Goal: Transaction & Acquisition: Purchase product/service

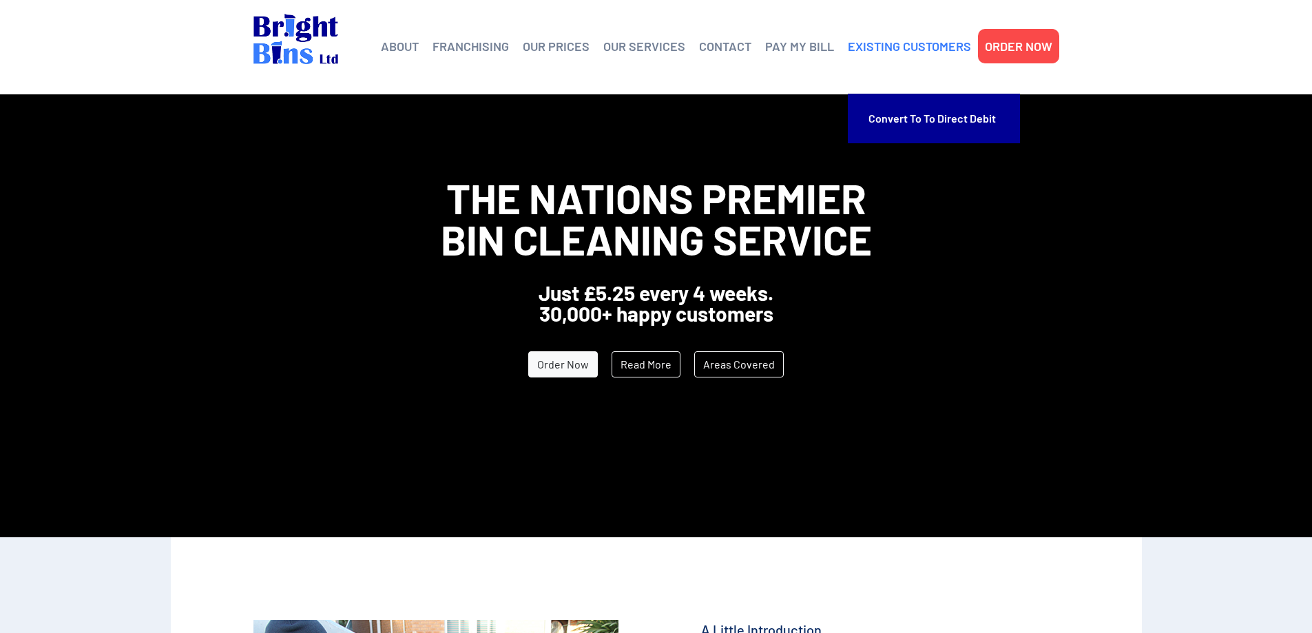
click at [909, 46] on link "EXISTING CUSTOMERS" at bounding box center [909, 46] width 123 height 21
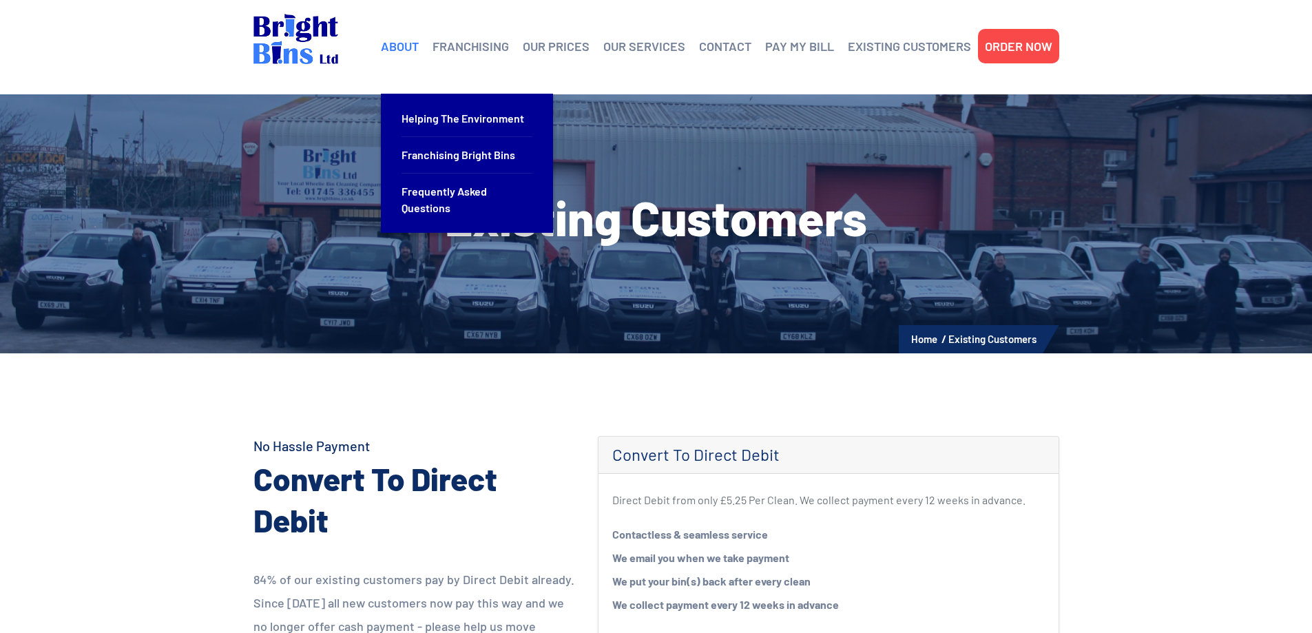
click at [402, 48] on link "ABOUT" at bounding box center [400, 46] width 38 height 21
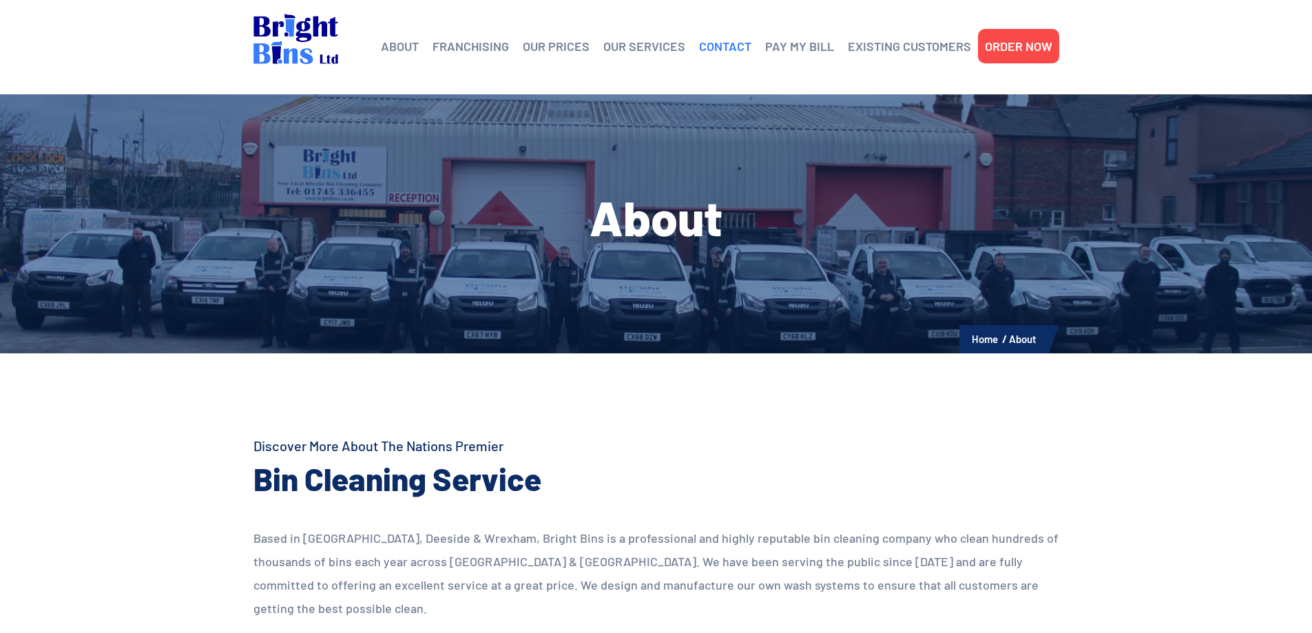
click at [720, 48] on link "CONTACT" at bounding box center [725, 46] width 52 height 21
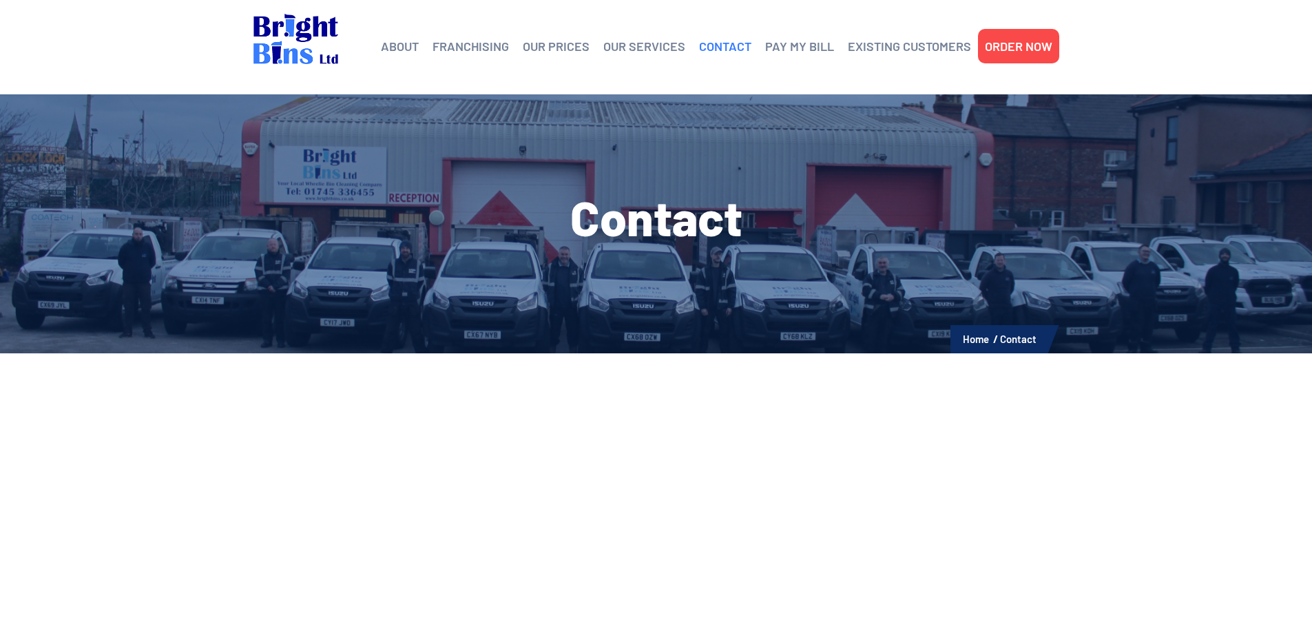
click at [733, 46] on link "CONTACT" at bounding box center [725, 46] width 52 height 21
click at [1007, 45] on link "ORDER NOW" at bounding box center [1018, 46] width 67 height 21
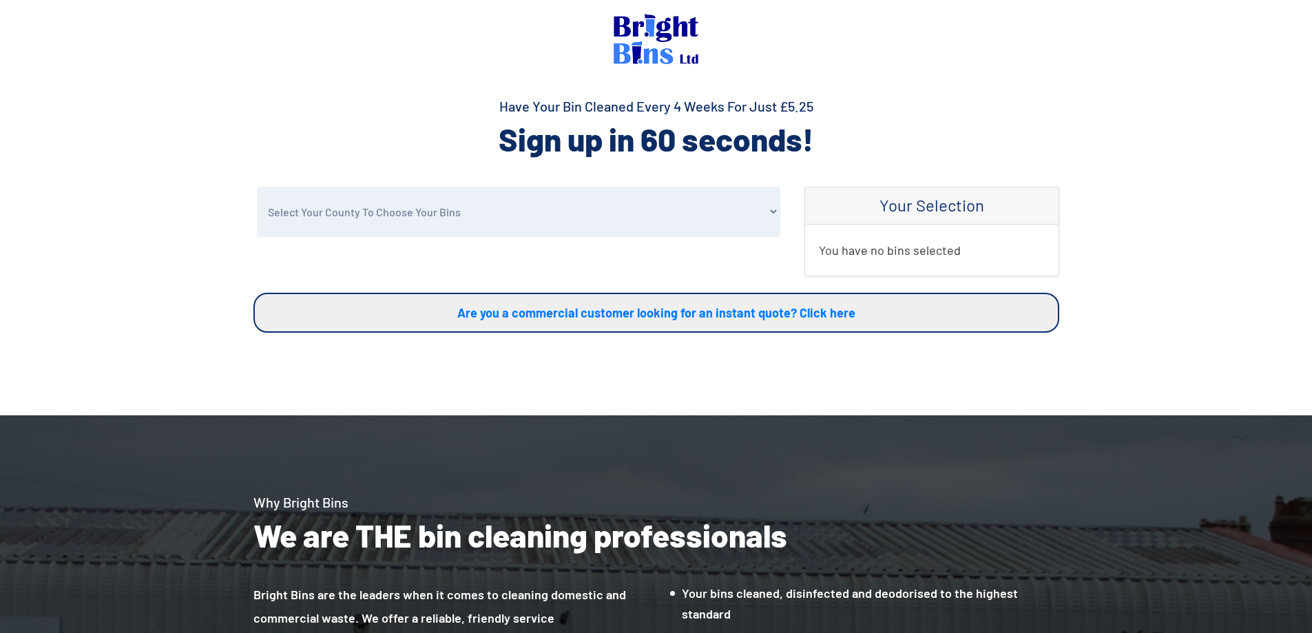
click at [768, 211] on select "Select Your County To Choose Your Bins [GEOGRAPHIC_DATA] [GEOGRAPHIC_DATA] [GEO…" at bounding box center [518, 212] width 523 height 50
select select "Flintshire"
click at [257, 187] on select "Select Your County To Choose Your Bins Cheshire Conwy Denbighshire Flintshire S…" at bounding box center [518, 212] width 523 height 50
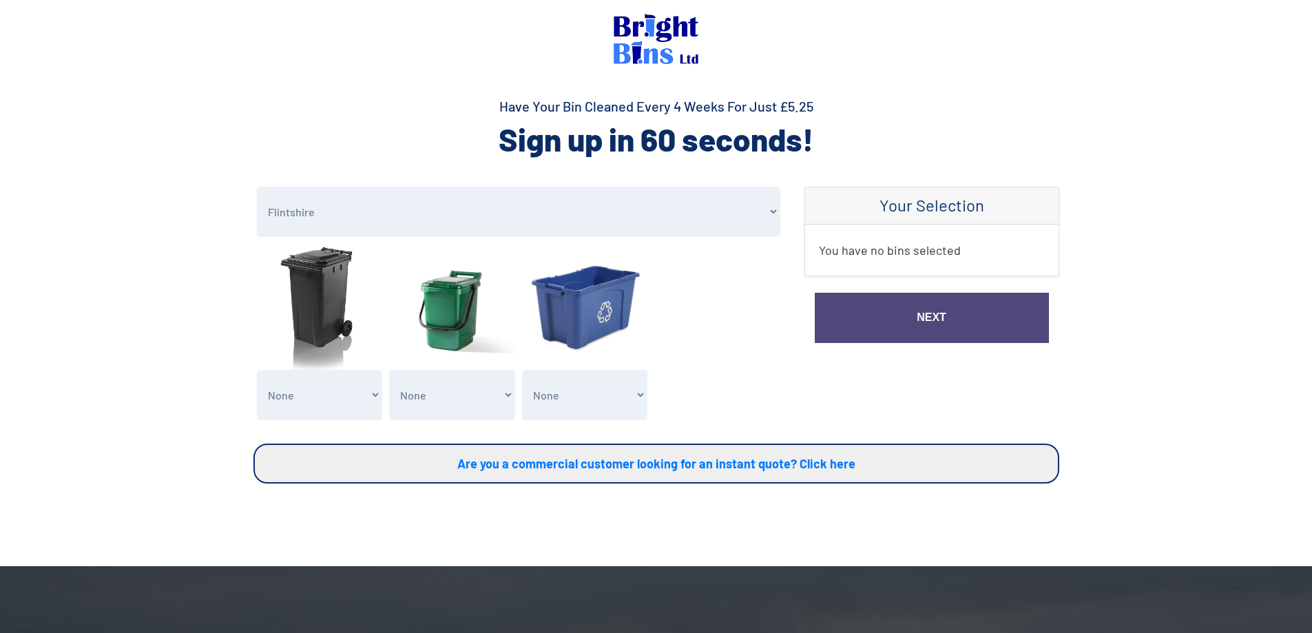
click at [374, 393] on select "None General Waste Bin - X1 (£5.25) General Waste Bin - X2 (£10.50) General Was…" at bounding box center [320, 395] width 126 height 50
select select "1"
click at [257, 370] on select "None General Waste Bin - X1 (£5.25) General Waste Bin - X2 (£10.50) General Was…" at bounding box center [320, 395] width 126 height 50
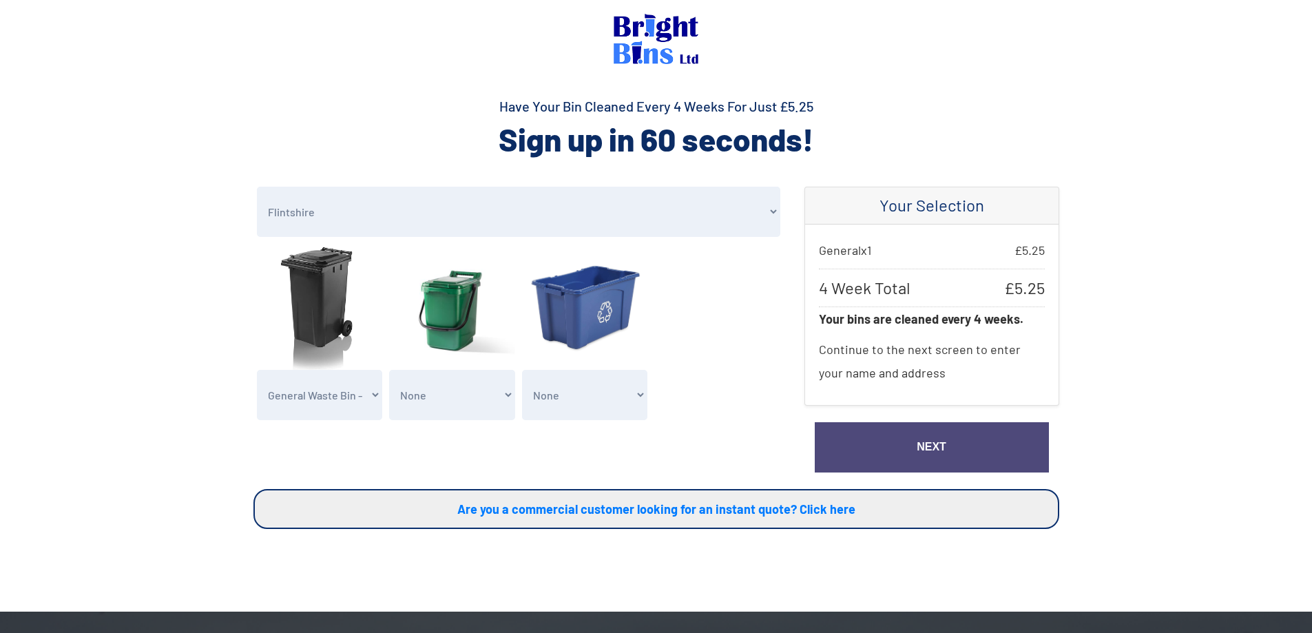
click at [934, 447] on link "Next" at bounding box center [932, 447] width 234 height 50
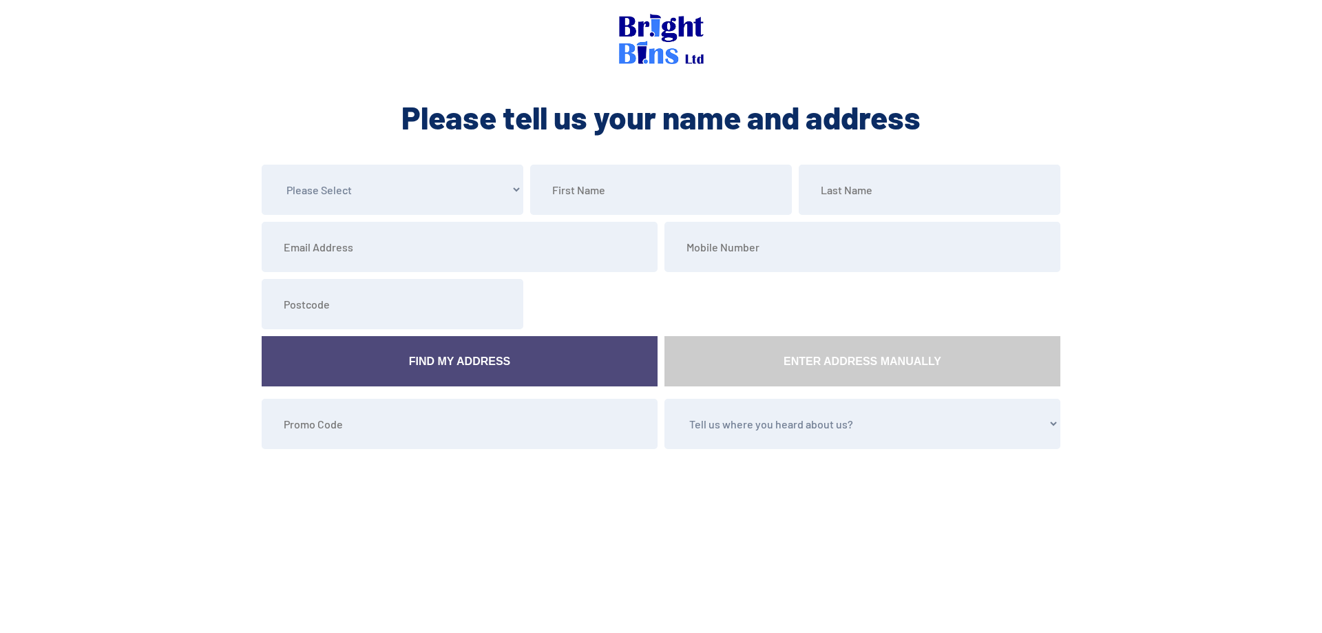
click at [1053, 419] on select "Tell us where you heard about us? Word of Mouth Leaflet Sticker On Bin Spoke To…" at bounding box center [863, 424] width 396 height 50
click at [1077, 410] on section "Please Select Mr Mrs Miss Ms Dr Other Find My Address Enter Address Manually Te…" at bounding box center [661, 360] width 1322 height 390
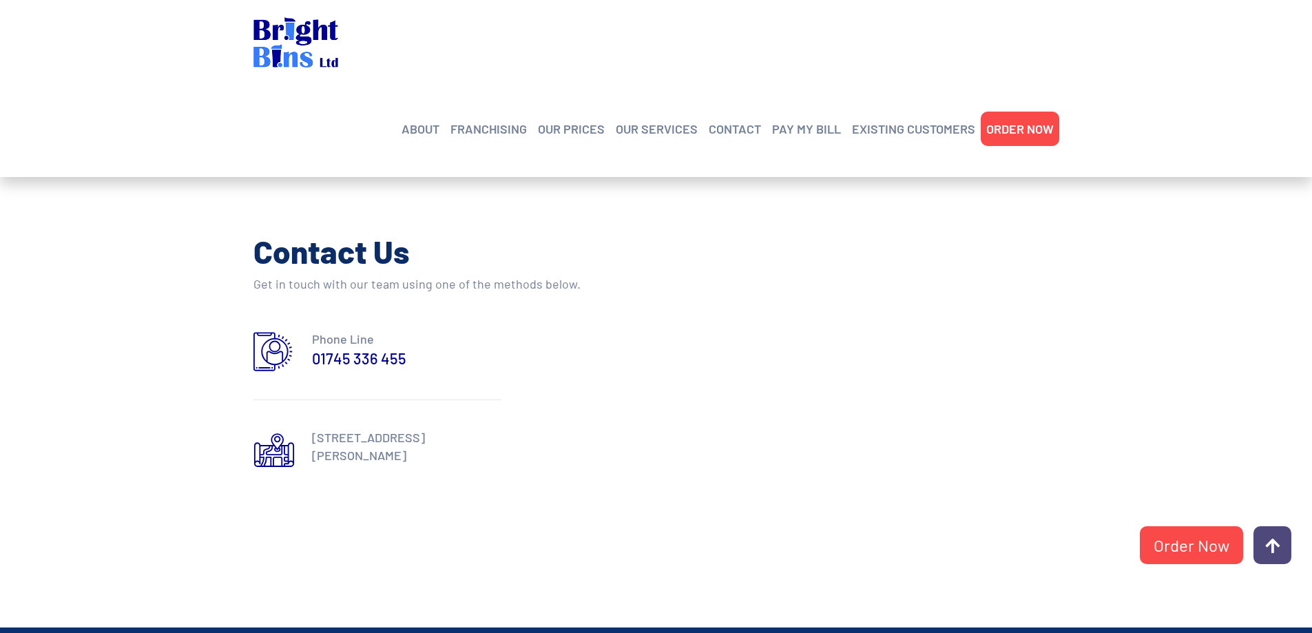
scroll to position [69, 0]
